Goal: Information Seeking & Learning: Find specific fact

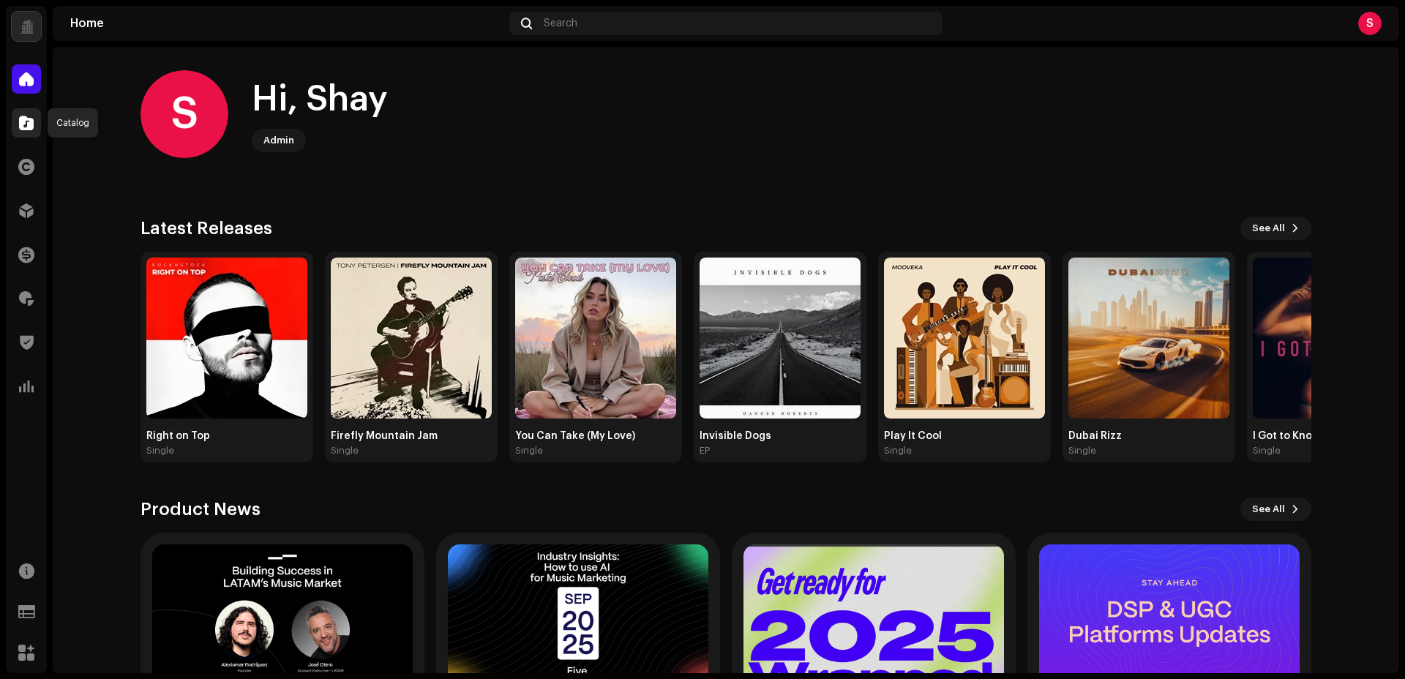
click at [35, 121] on div at bounding box center [26, 122] width 29 height 29
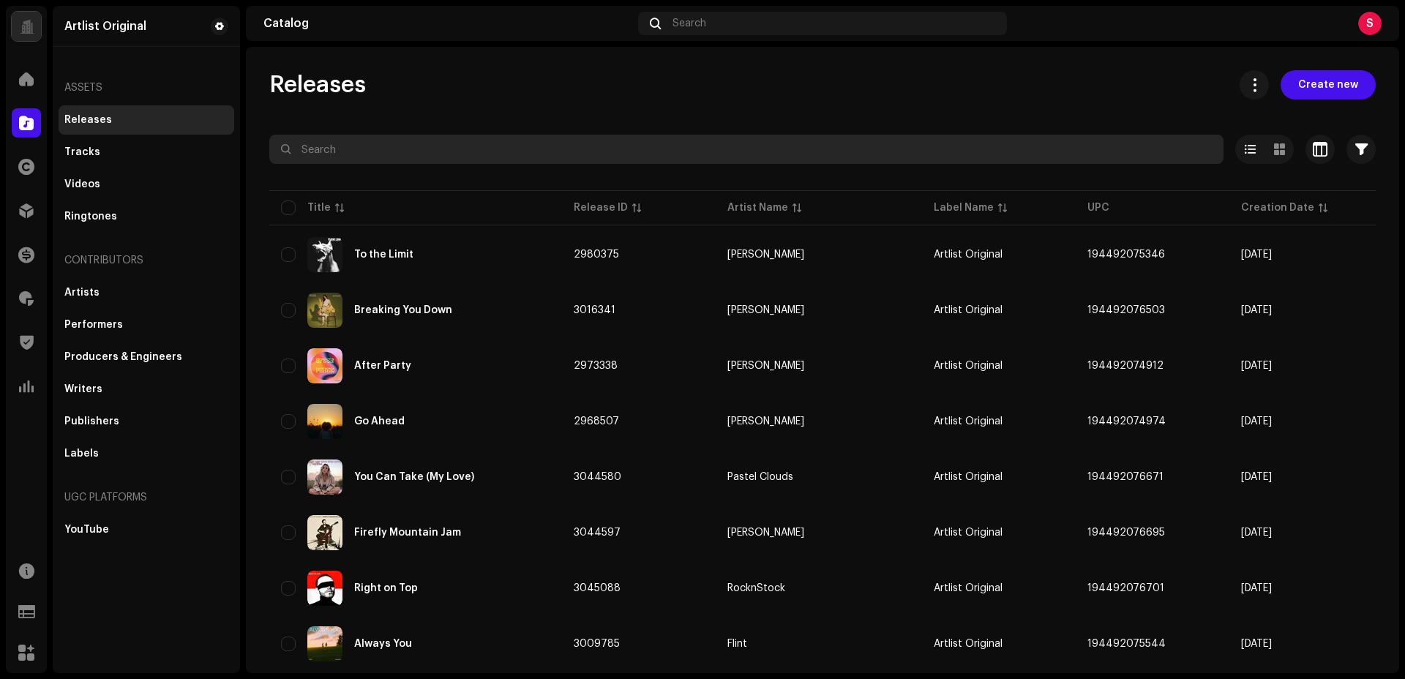
click at [337, 147] on input "text" at bounding box center [746, 149] width 954 height 29
paste input "[EMAIL_ADDRESS][DOMAIN_NAME]"
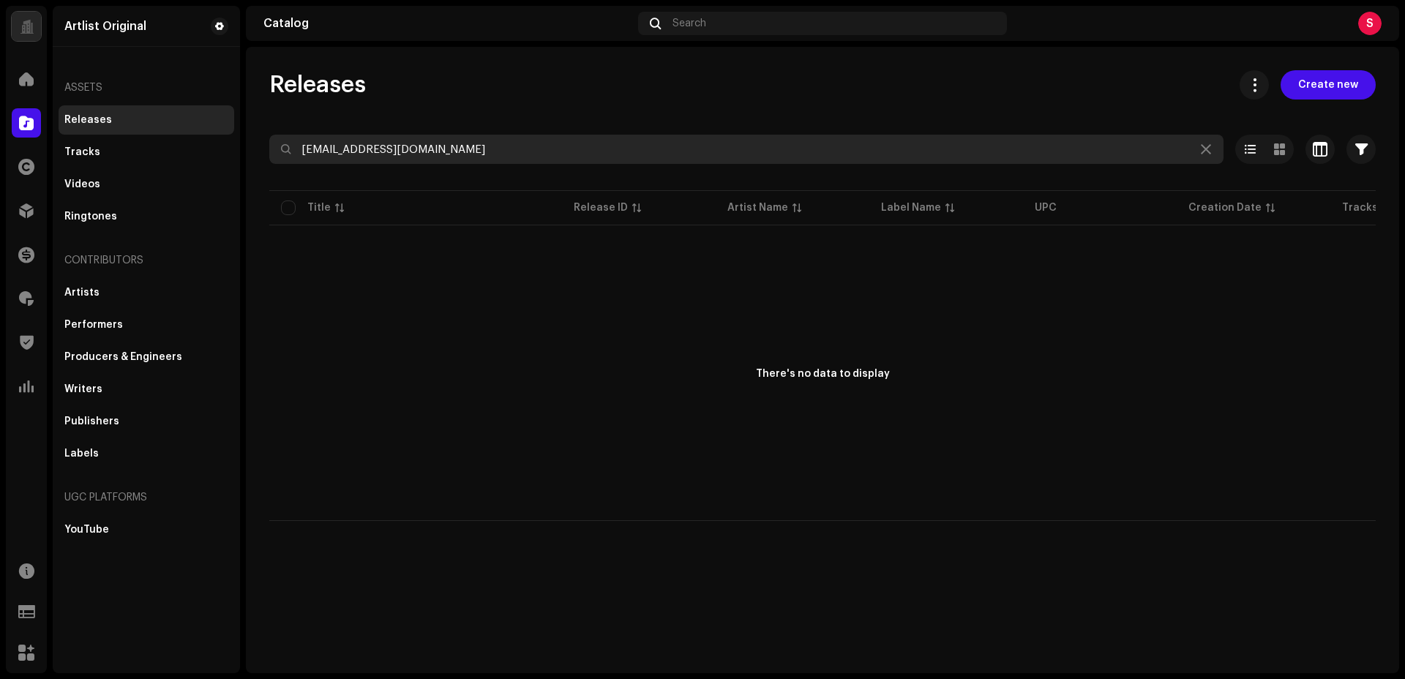
click at [473, 145] on input "[EMAIL_ADDRESS][DOMAIN_NAME]" at bounding box center [746, 149] width 954 height 29
click at [372, 154] on input "ben [DATE]" at bounding box center [746, 149] width 954 height 29
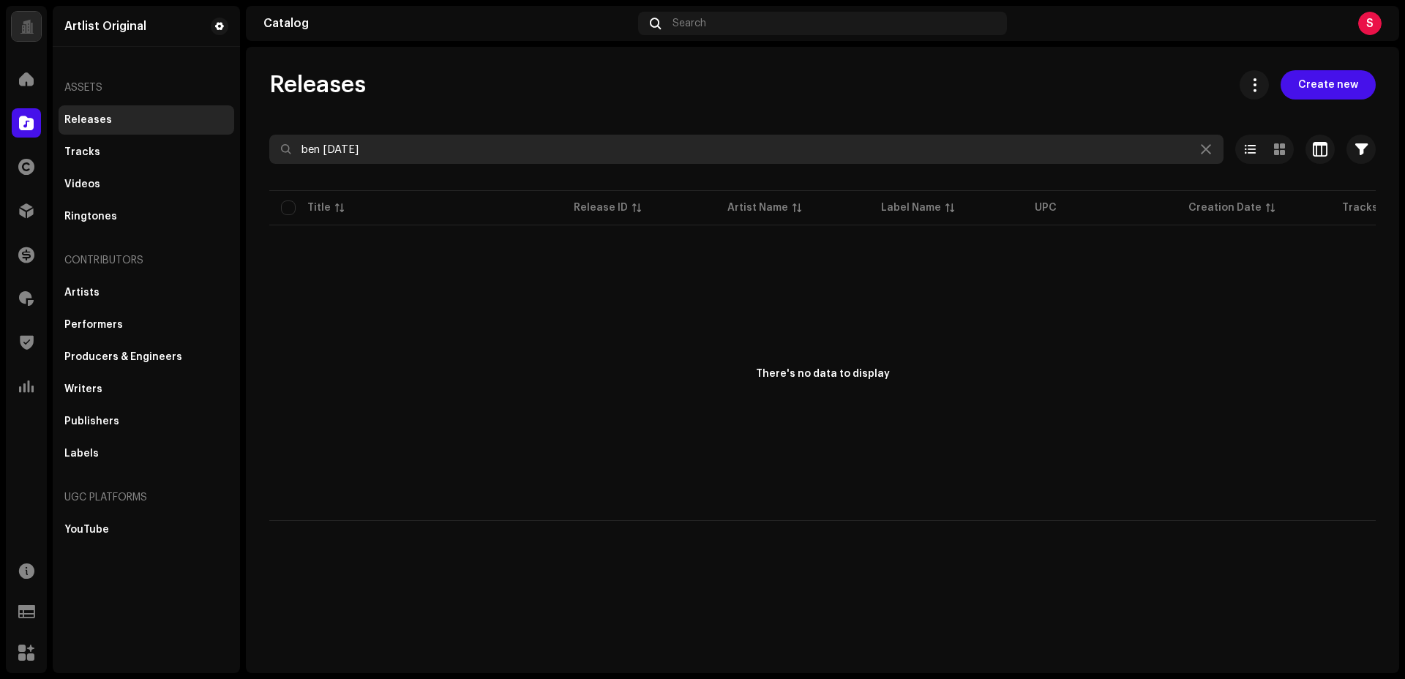
click at [372, 154] on input "ben [DATE]" at bounding box center [746, 149] width 954 height 29
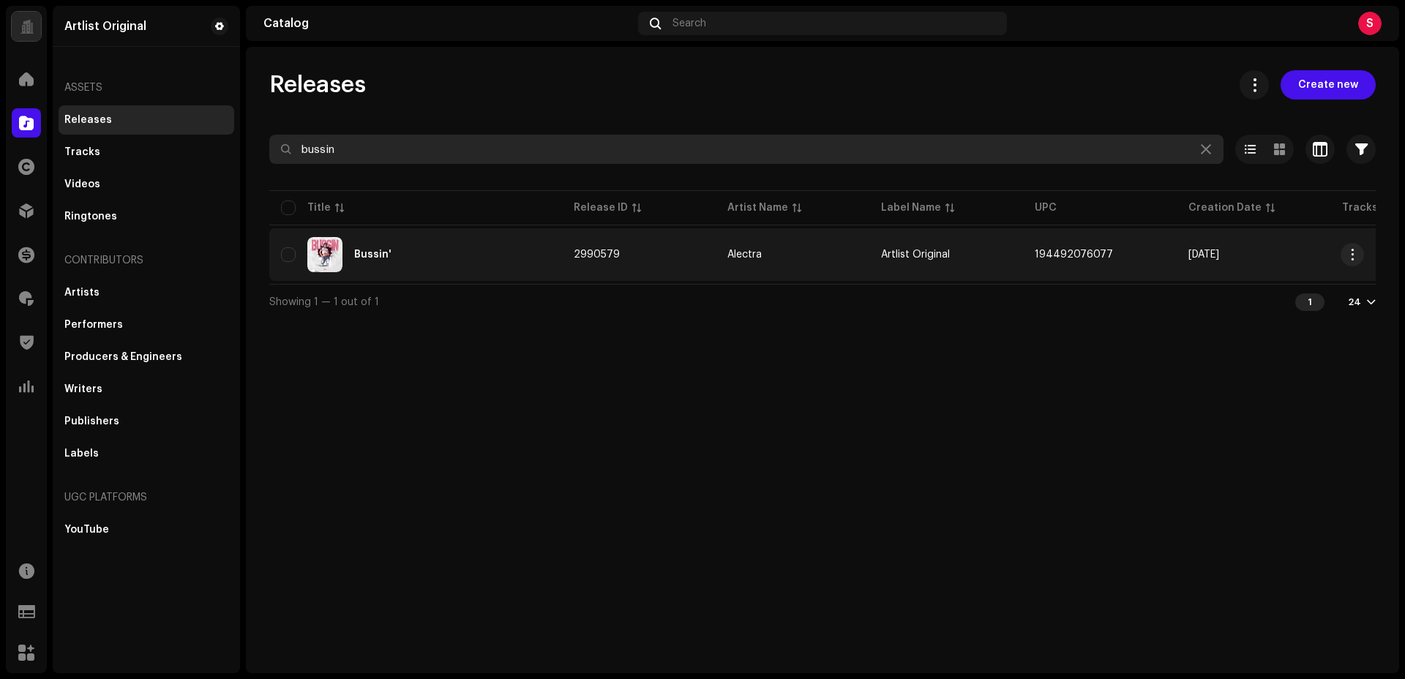
type input "bussin"
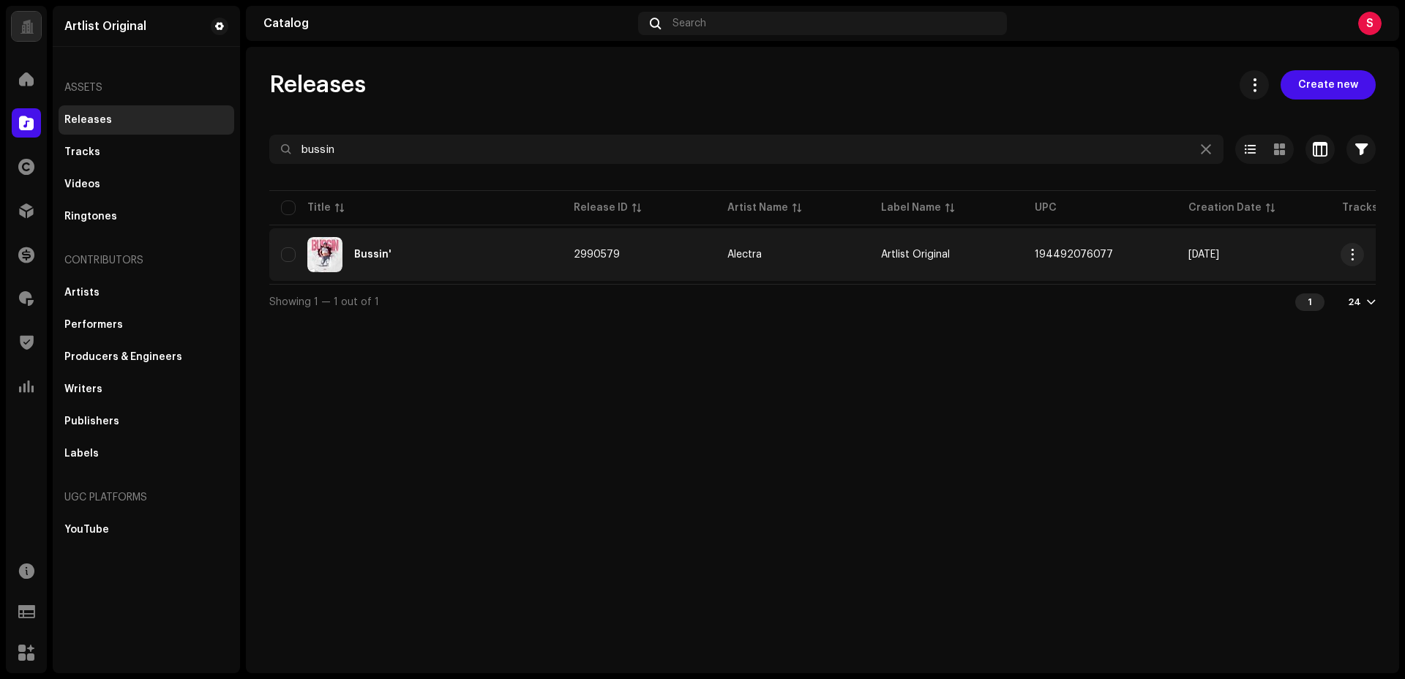
click at [364, 256] on div "Bussin'" at bounding box center [372, 254] width 37 height 10
